Goal: Task Accomplishment & Management: Complete application form

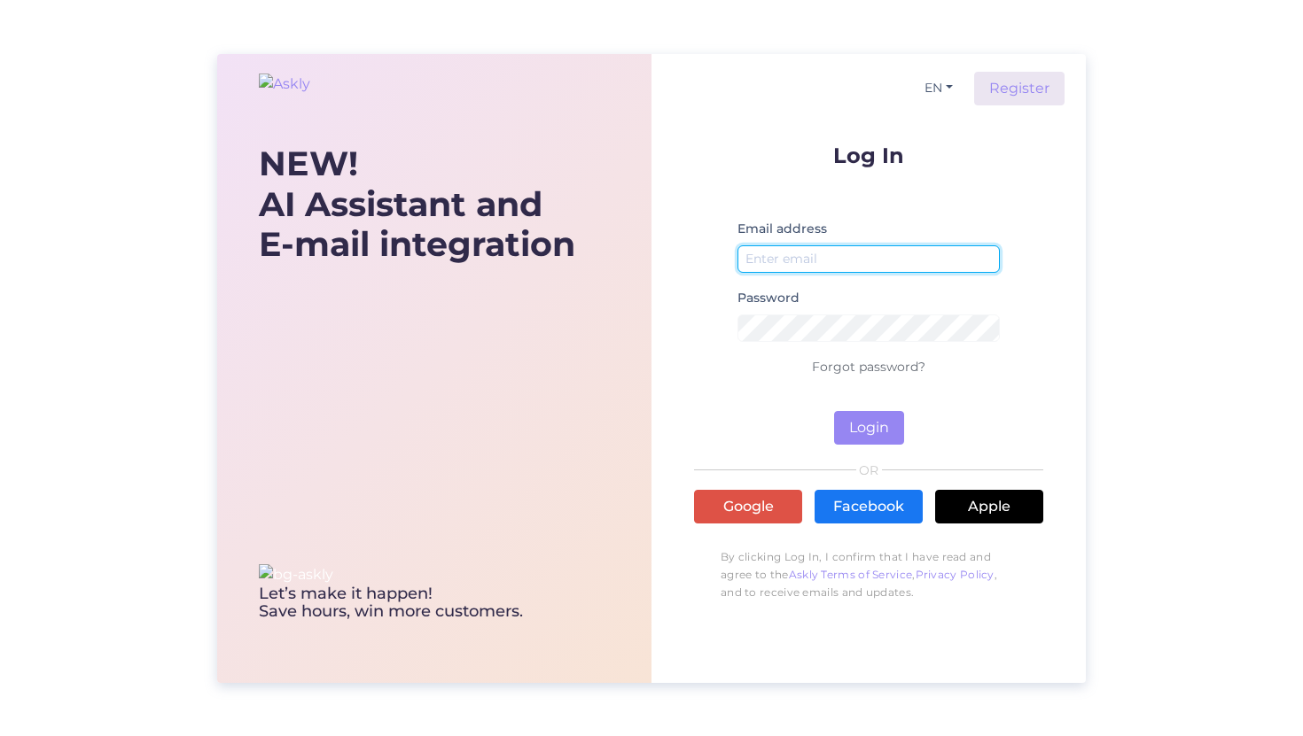
click at [870, 261] on input "email" at bounding box center [868, 258] width 262 height 27
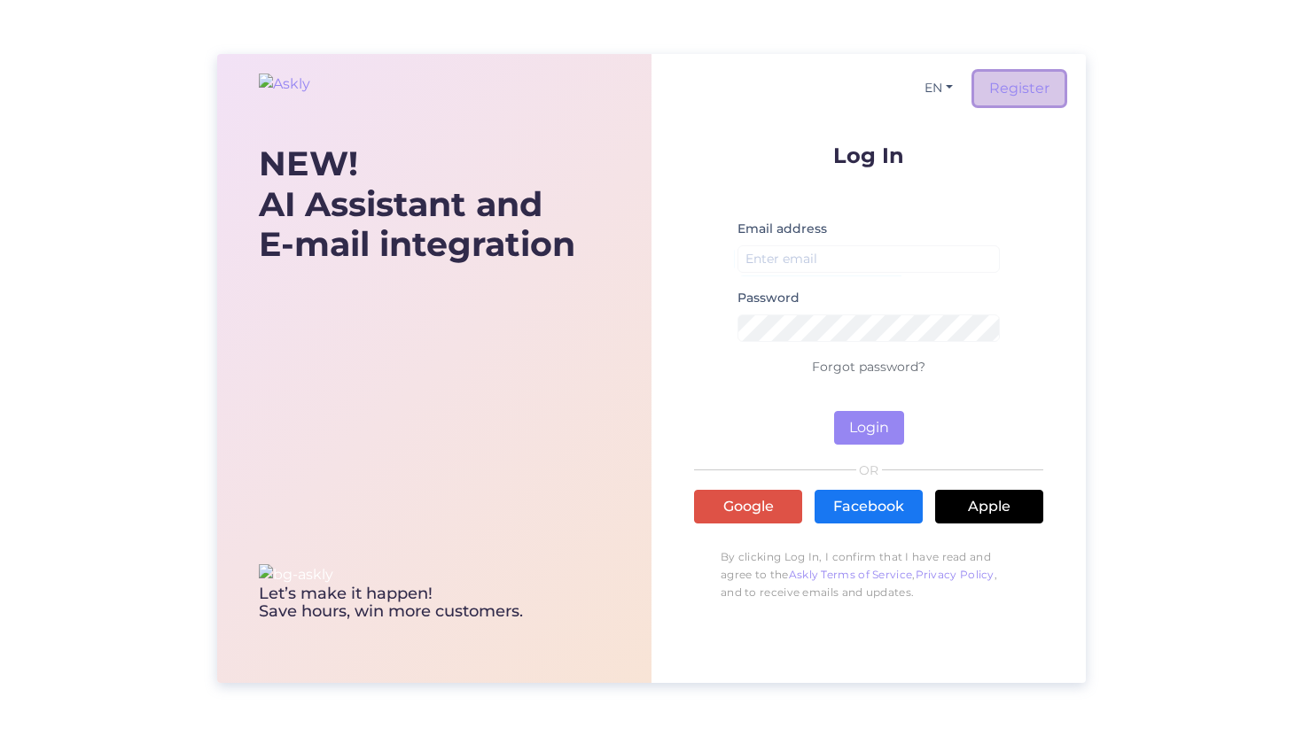
click at [1019, 97] on link "Register" at bounding box center [1019, 89] width 90 height 34
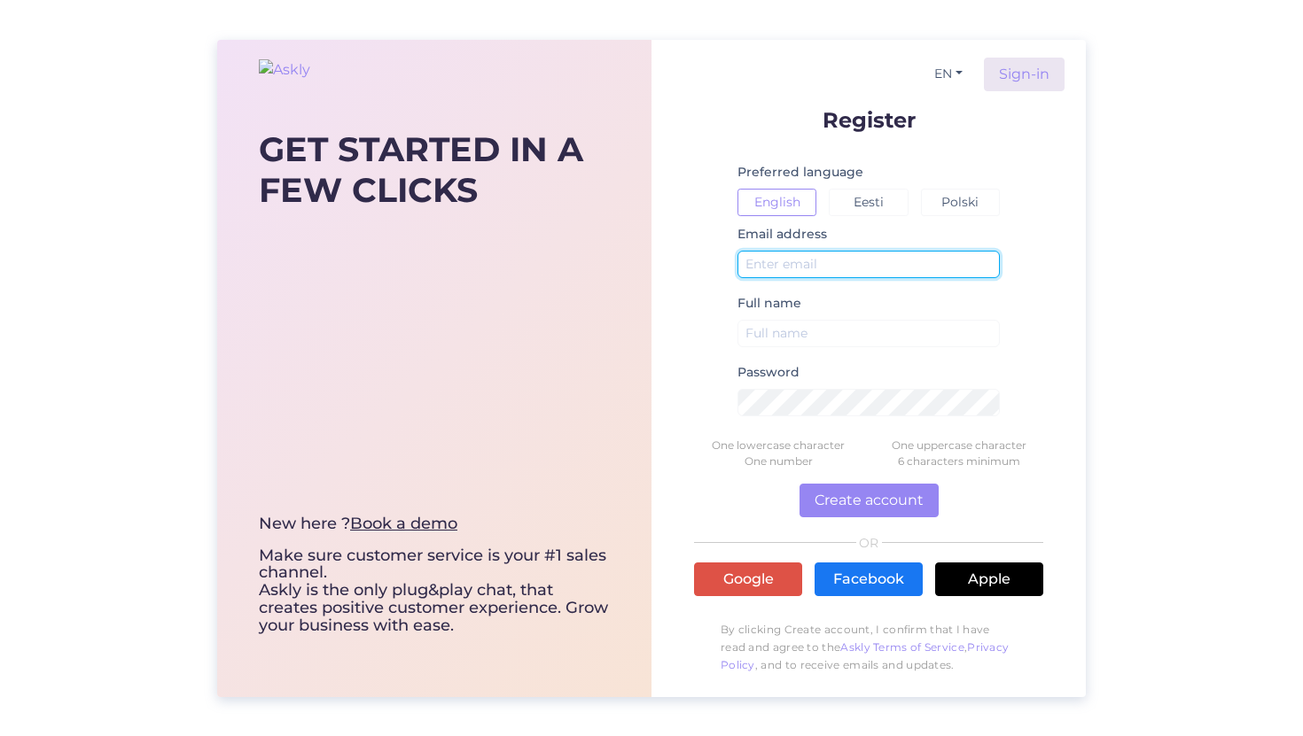
click at [771, 257] on input "text" at bounding box center [868, 264] width 262 height 27
type input "[EMAIL_ADDRESS][DOMAIN_NAME]"
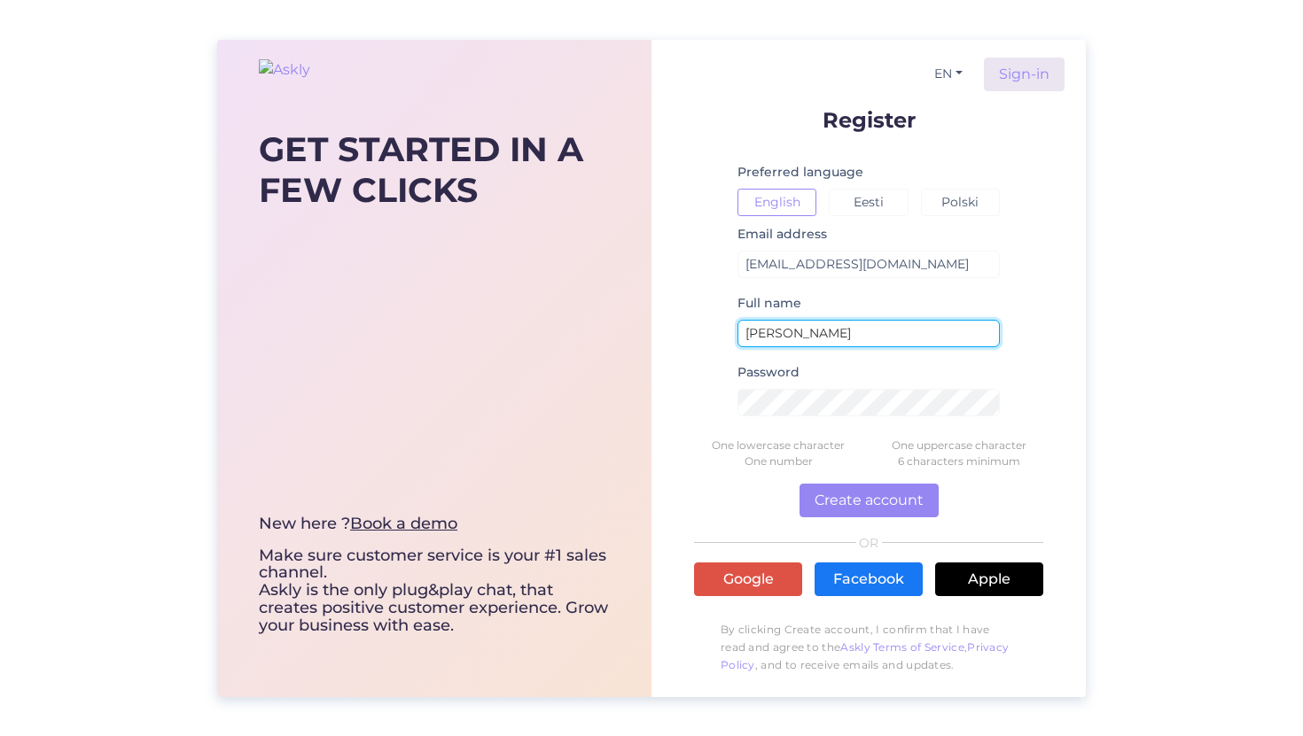
type input "[PERSON_NAME]"
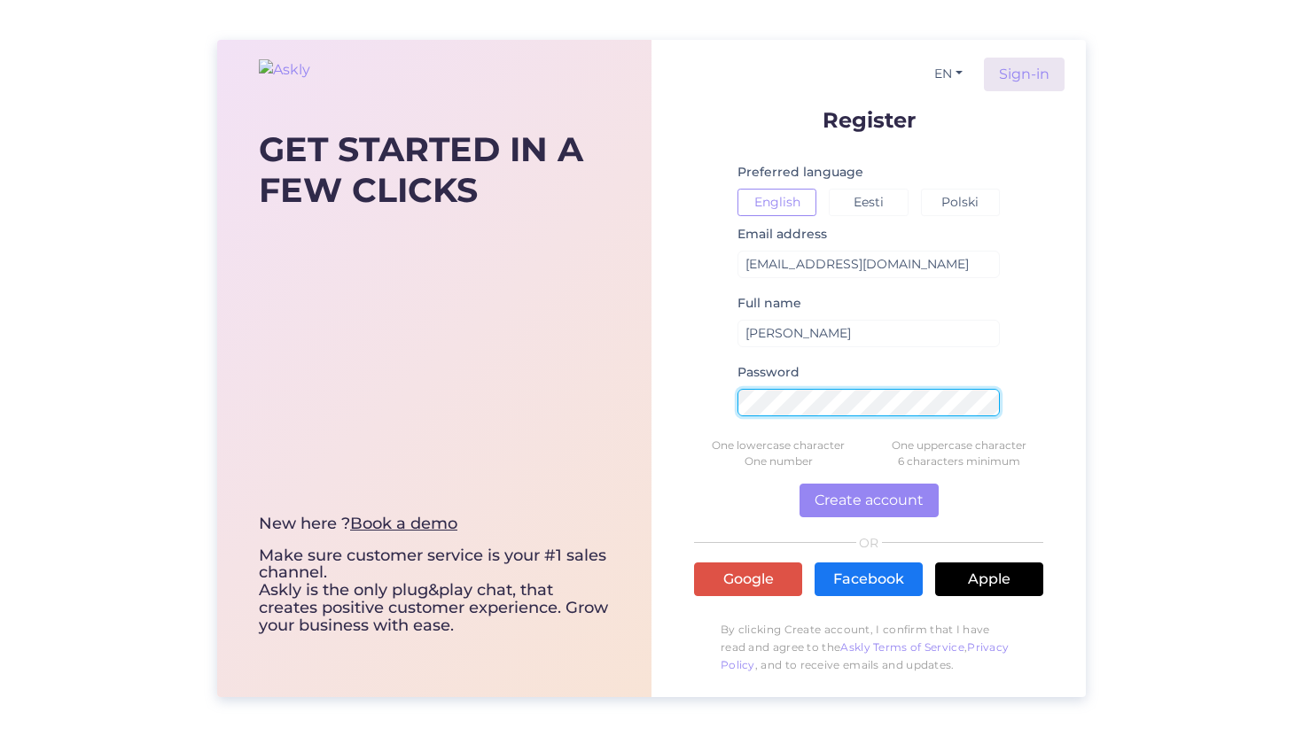
click at [799, 484] on button "Create account" at bounding box center [868, 501] width 139 height 34
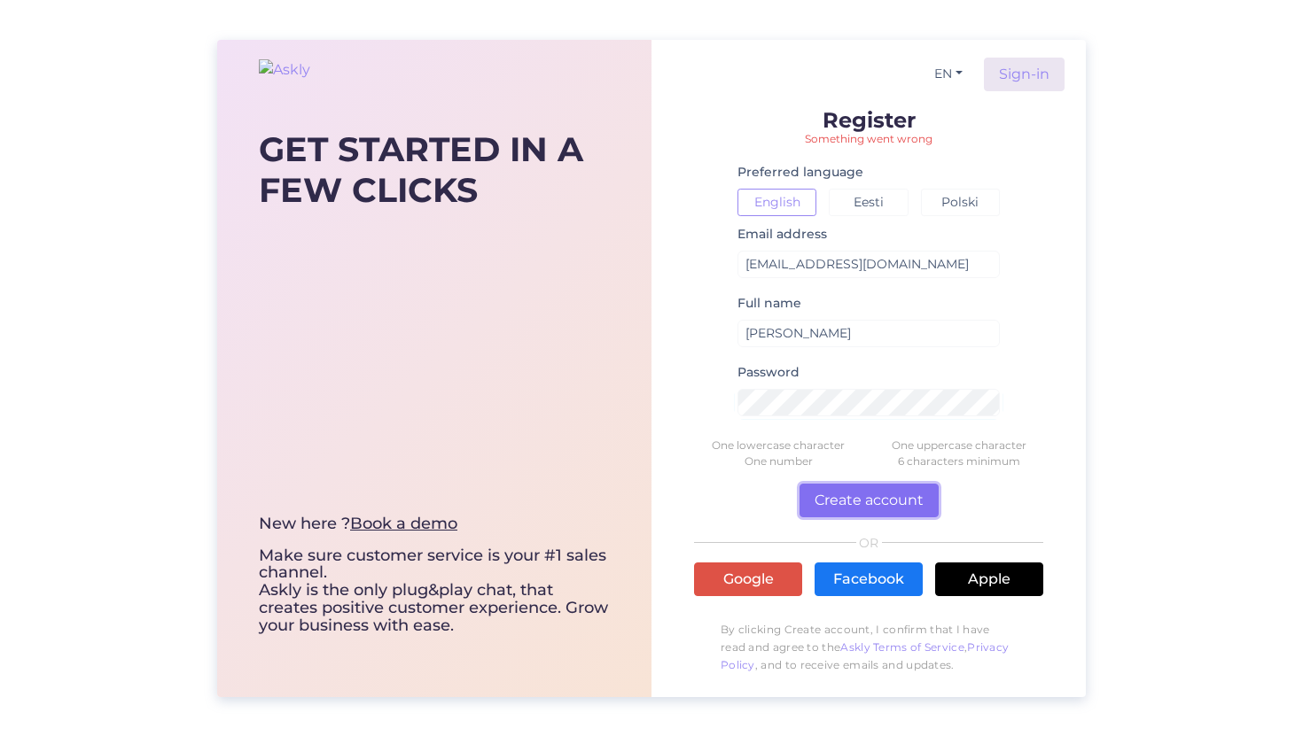
click at [845, 510] on button "Create account" at bounding box center [868, 501] width 139 height 34
click at [810, 500] on button "Create account" at bounding box center [868, 501] width 139 height 34
click at [838, 502] on button "Create account" at bounding box center [868, 501] width 139 height 34
click at [205, 293] on div "GET STARTED IN A FEW CLICKS New here ? Book a demo Make sure customer service i…" at bounding box center [651, 368] width 1303 height 736
